Goal: Find specific page/section: Find specific page/section

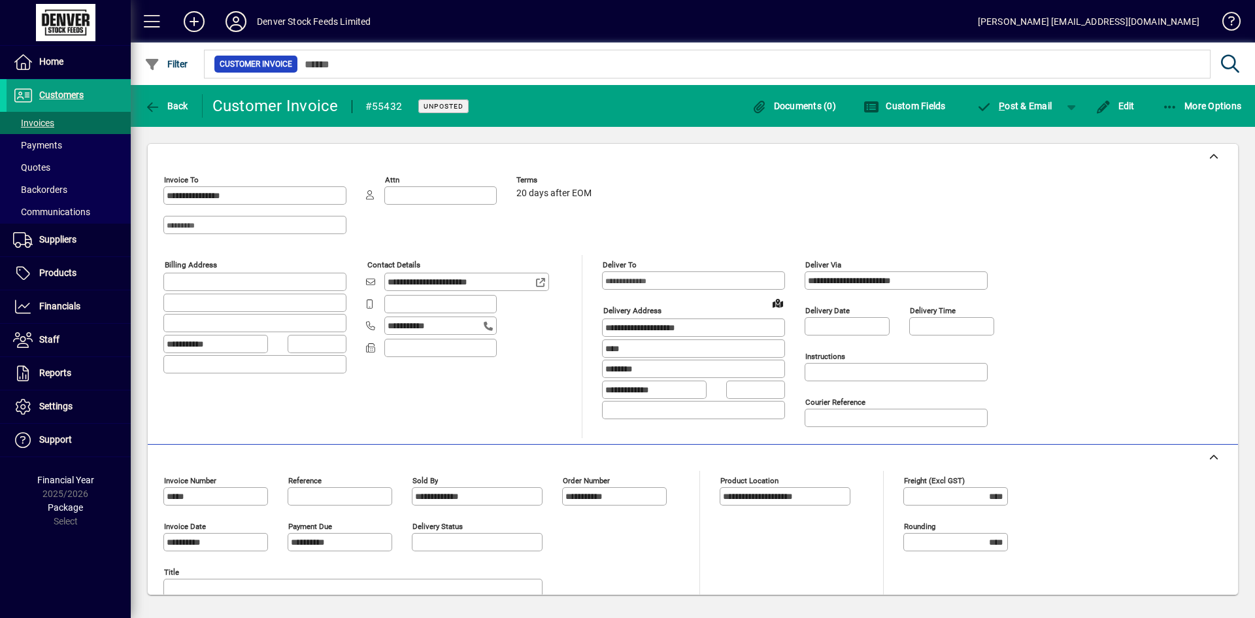
scroll to position [213, 0]
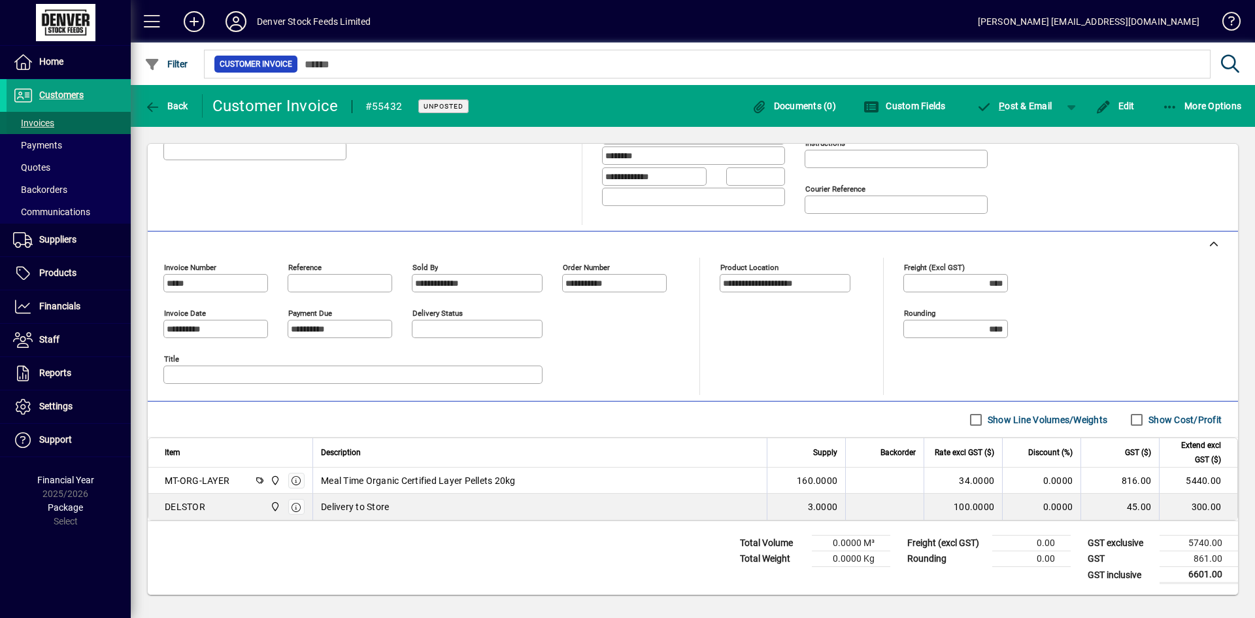
drag, startPoint x: 0, startPoint y: 0, endPoint x: 71, endPoint y: 127, distance: 146.0
click at [71, 127] on span at bounding box center [69, 122] width 124 height 31
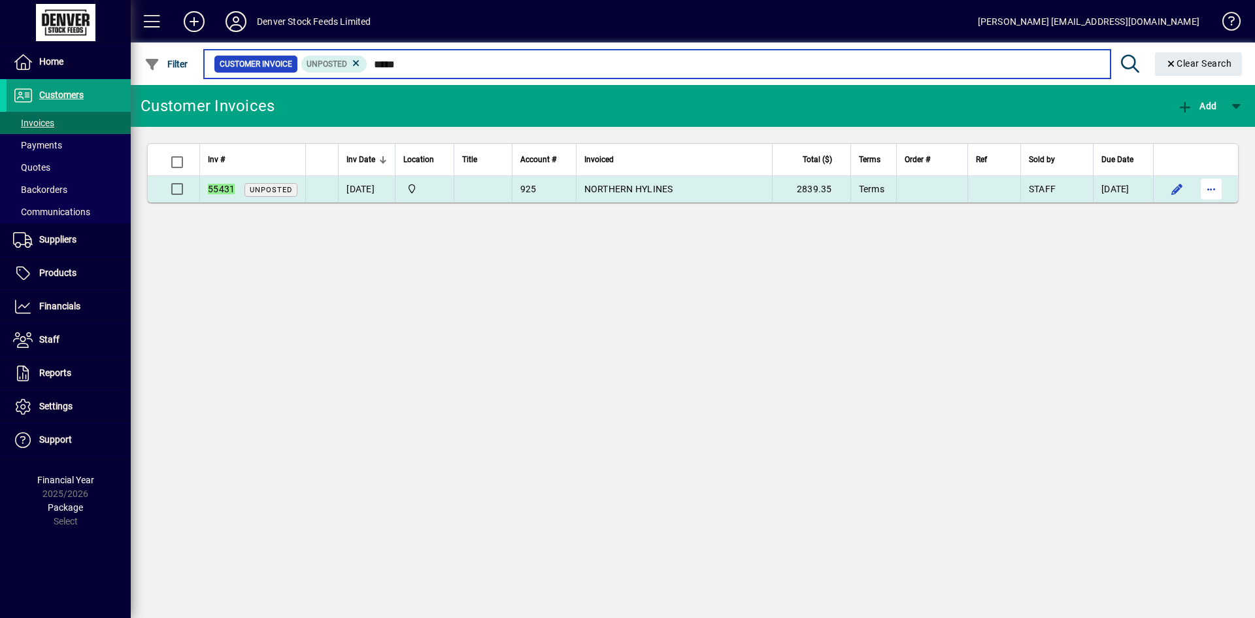
type input "*****"
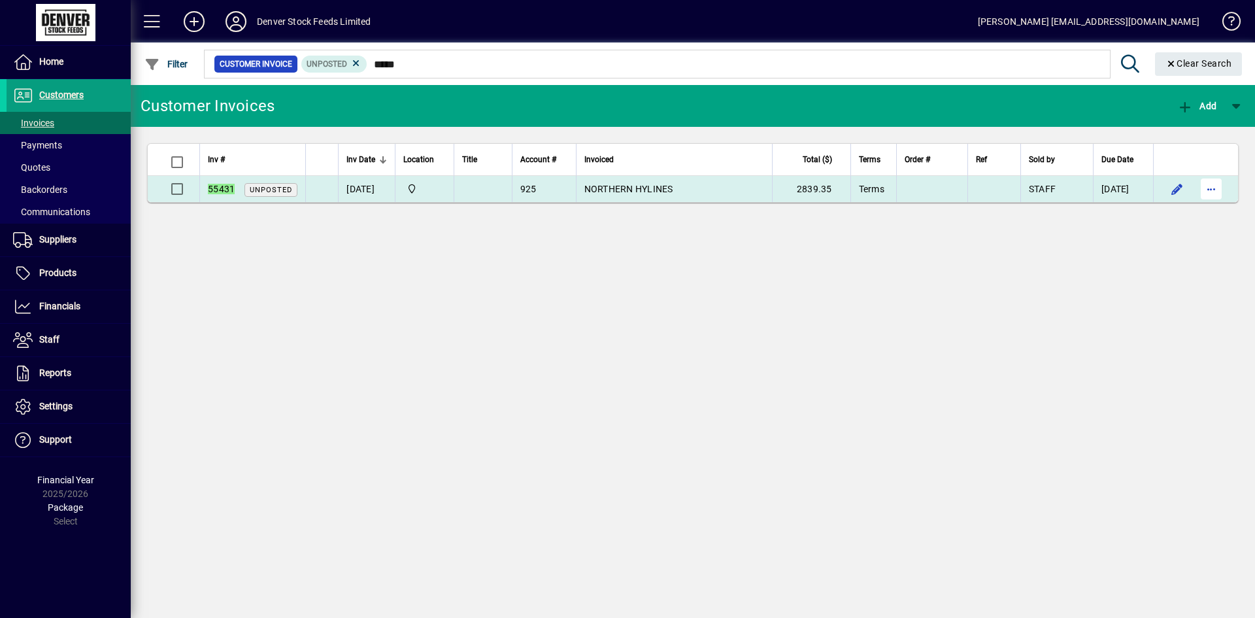
click at [1218, 192] on span "button" at bounding box center [1211, 188] width 31 height 31
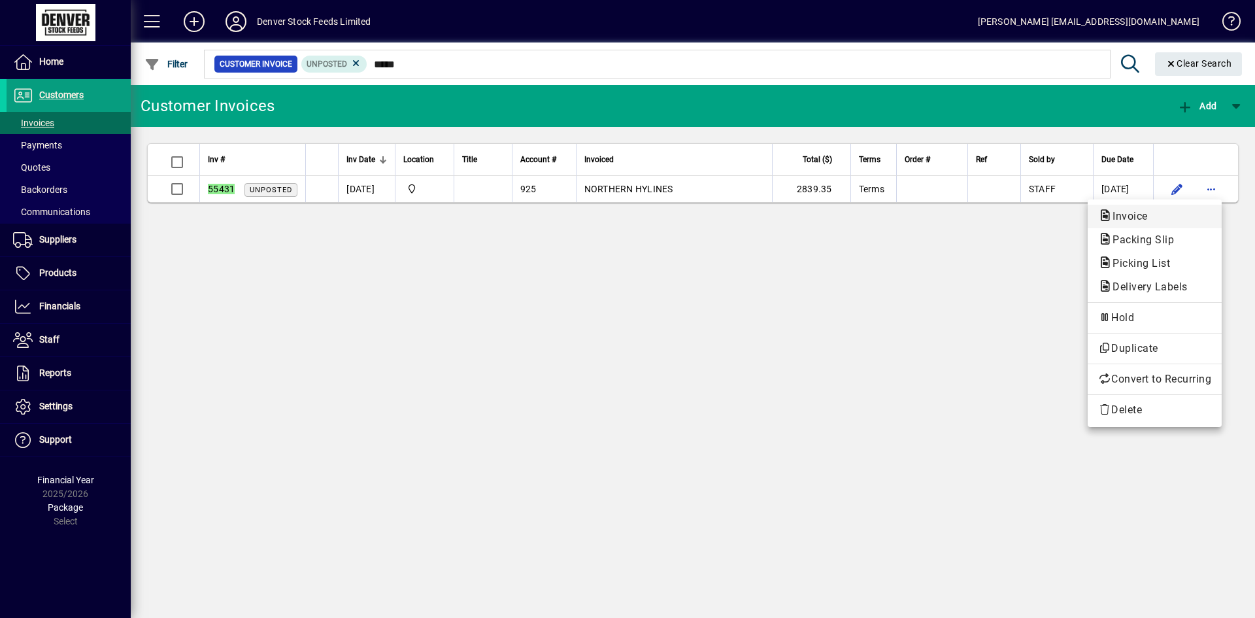
click at [1182, 217] on span "Invoice" at bounding box center [1154, 217] width 113 height 16
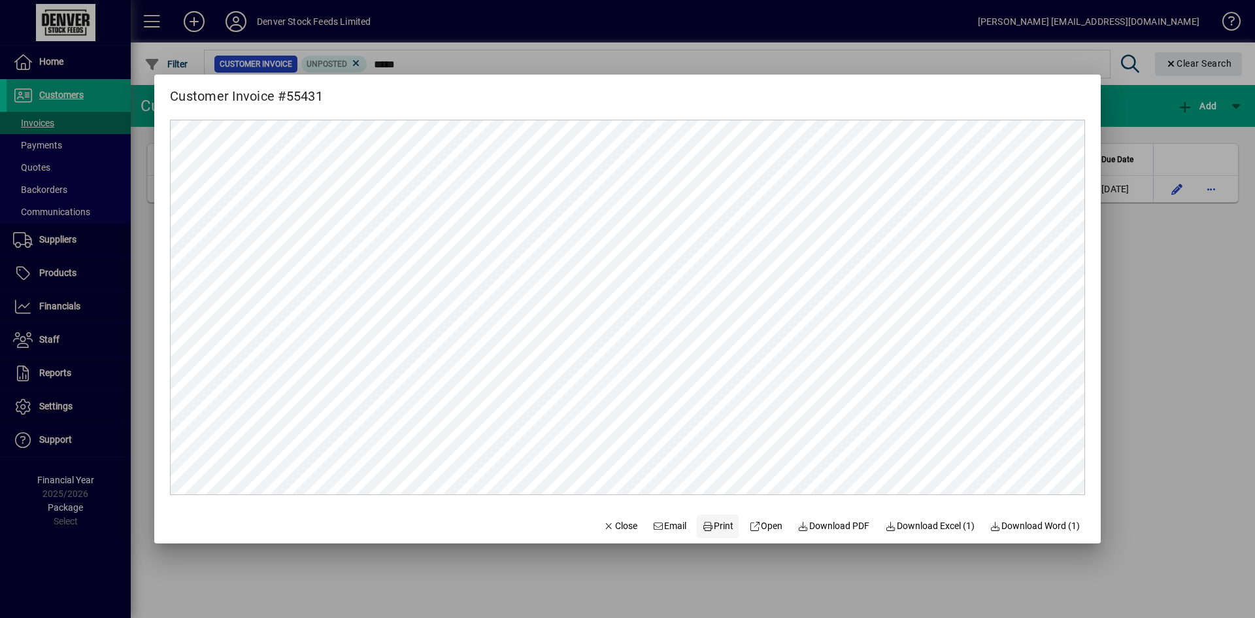
click at [718, 528] on span "Print" at bounding box center [717, 526] width 31 height 14
click at [605, 531] on span "Close" at bounding box center [620, 526] width 34 height 14
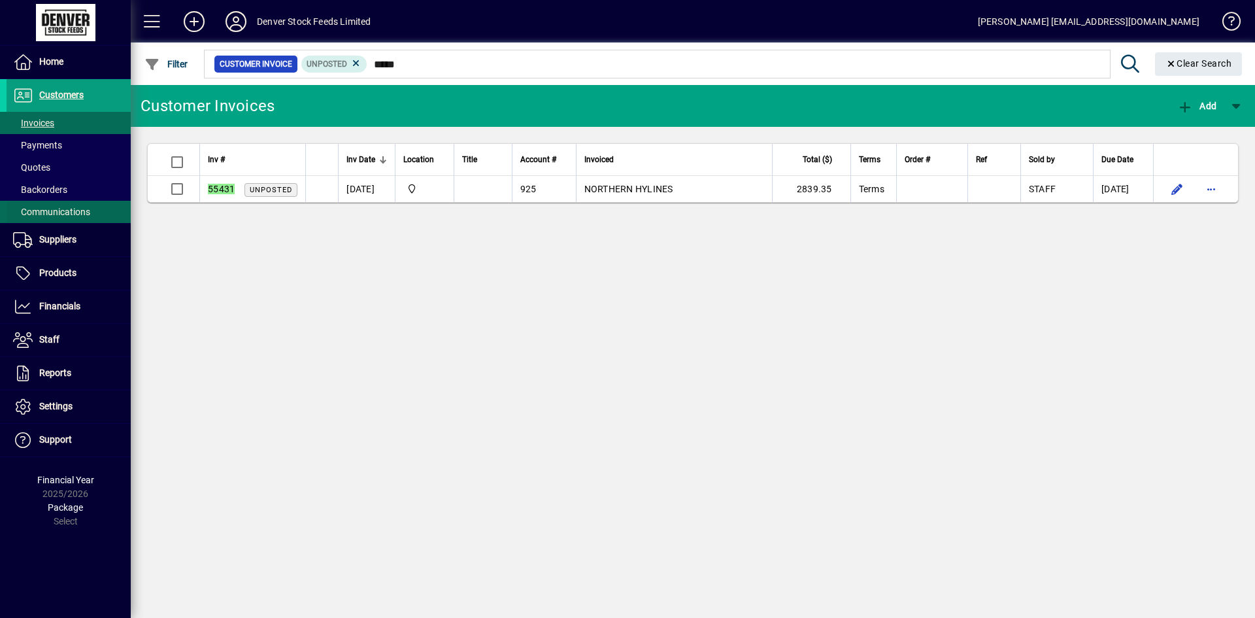
drag, startPoint x: 63, startPoint y: 236, endPoint x: 100, endPoint y: 214, distance: 42.8
click at [63, 236] on span "Suppliers" at bounding box center [57, 239] width 37 height 10
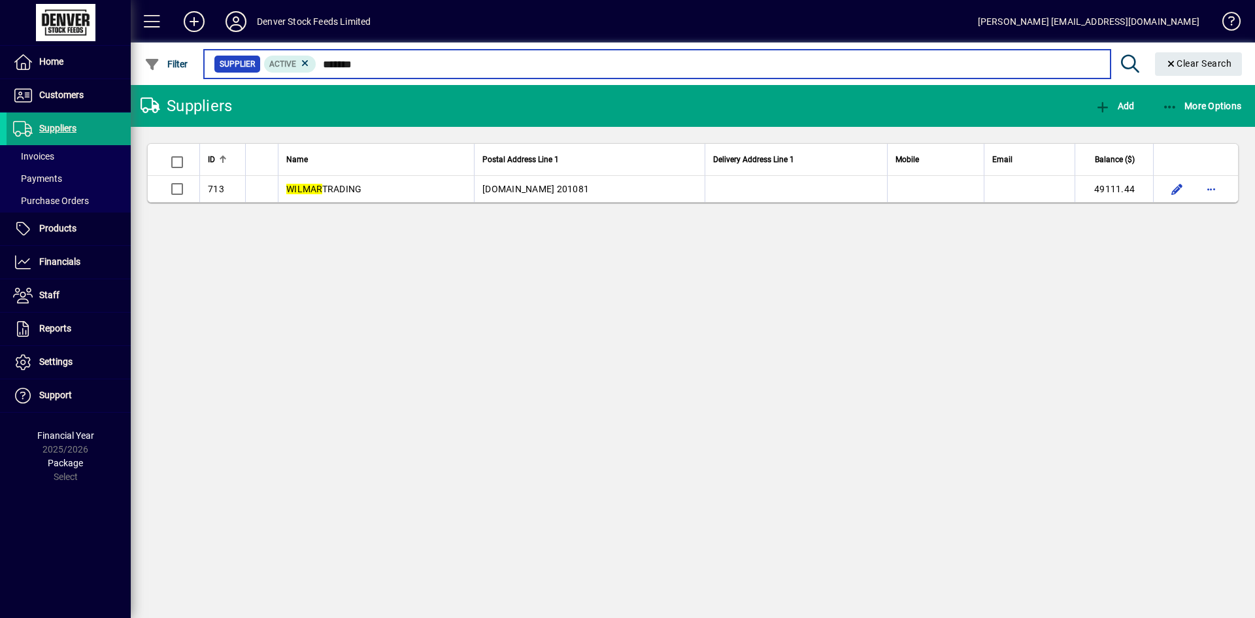
type input "******"
